Goal: Complete application form: Complete application form

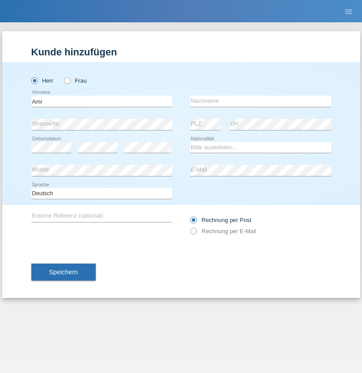
type input "Amr"
click at [260, 101] on input "text" at bounding box center [260, 101] width 141 height 11
type input "Abouelwafa"
select select "CH"
radio input "true"
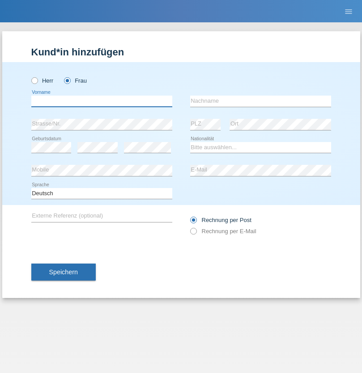
click at [101, 101] on input "text" at bounding box center [101, 101] width 141 height 11
type input "[PERSON_NAME]"
click at [260, 101] on input "text" at bounding box center [260, 101] width 141 height 11
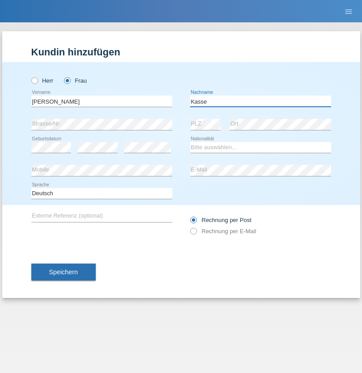
type input "Kasse"
select select "CH"
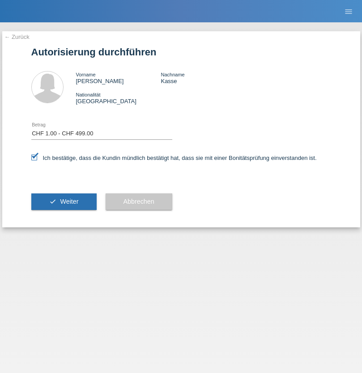
select select "1"
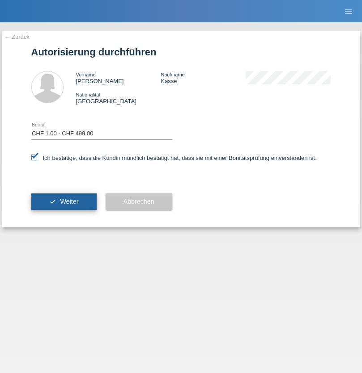
click at [63, 202] on span "Weiter" at bounding box center [69, 201] width 18 height 7
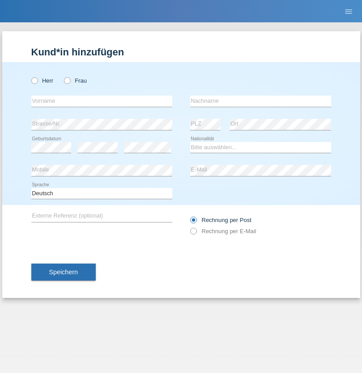
radio input "true"
click at [101, 101] on input "text" at bounding box center [101, 101] width 141 height 11
type input "Amr"
click at [260, 101] on input "text" at bounding box center [260, 101] width 141 height 11
type input "Abouelwafa"
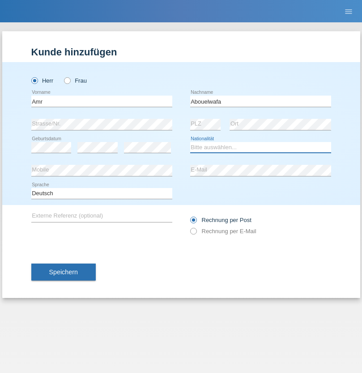
select select "CH"
radio input "true"
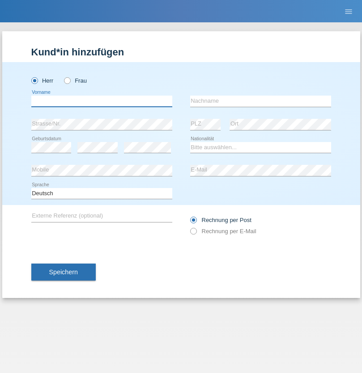
click at [101, 101] on input "text" at bounding box center [101, 101] width 141 height 11
type input "[PERSON_NAME]"
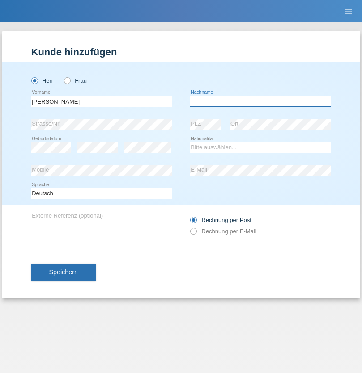
click at [260, 101] on input "text" at bounding box center [260, 101] width 141 height 11
type input "Traksel"
select select "DE"
select select "C"
select select "01"
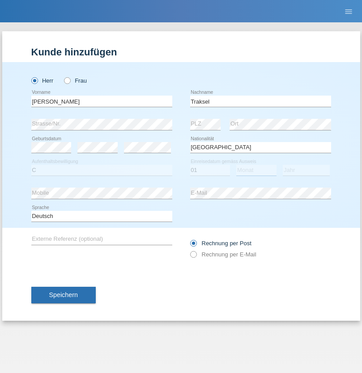
select select "07"
select select "2008"
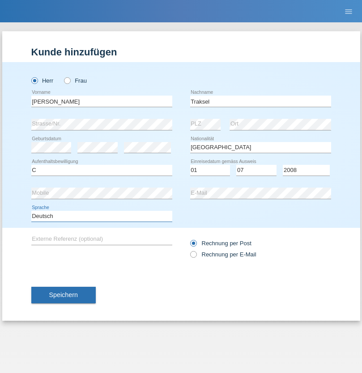
select select "en"
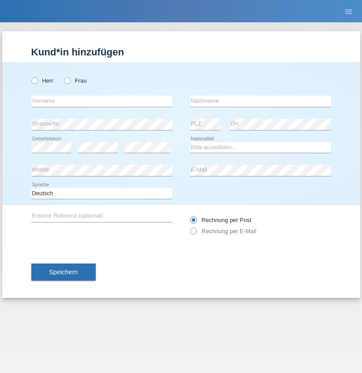
radio input "true"
select select "RS"
select select "C"
select select "08"
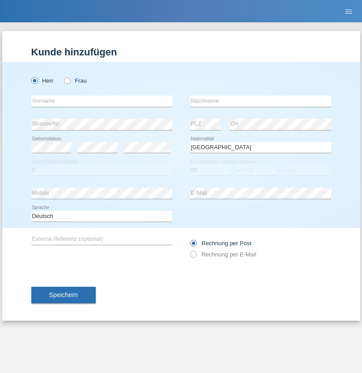
select select "10"
select select "2006"
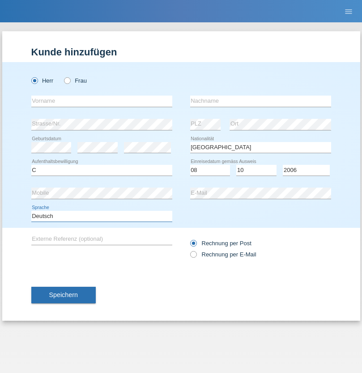
select select "en"
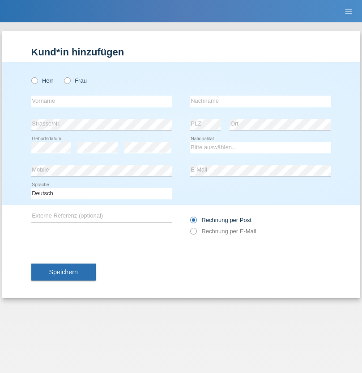
radio input "true"
click at [101, 101] on input "text" at bounding box center [101, 101] width 141 height 11
type input "Sladjan"
click at [260, 101] on input "text" at bounding box center [260, 101] width 141 height 11
type input "Pejic"
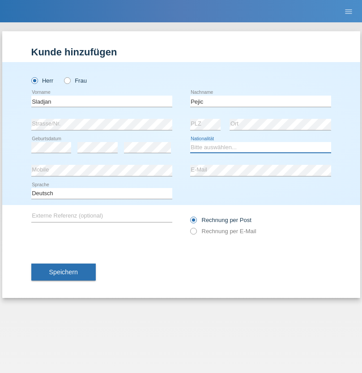
select select "CH"
radio input "true"
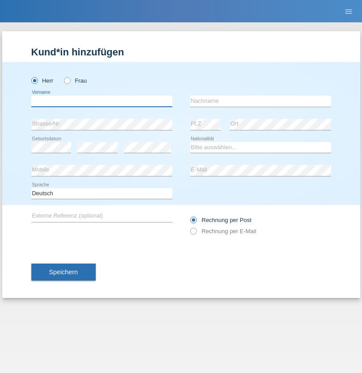
click at [101, 101] on input "text" at bounding box center [101, 101] width 141 height 11
type input "Mohammad Qais"
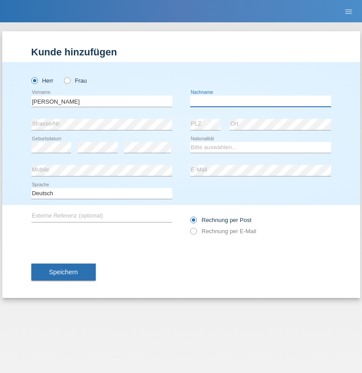
click at [260, 101] on input "text" at bounding box center [260, 101] width 141 height 11
type input "Nemani"
select select "AF"
select select "C"
select select "02"
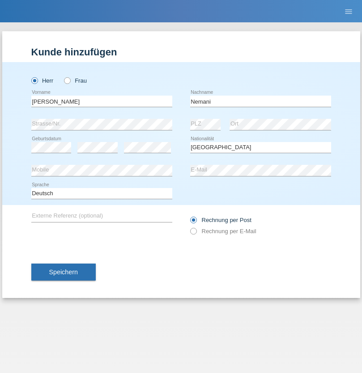
select select "01"
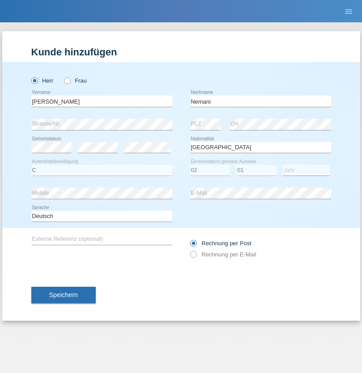
select select "2021"
